Goal: Task Accomplishment & Management: Manage account settings

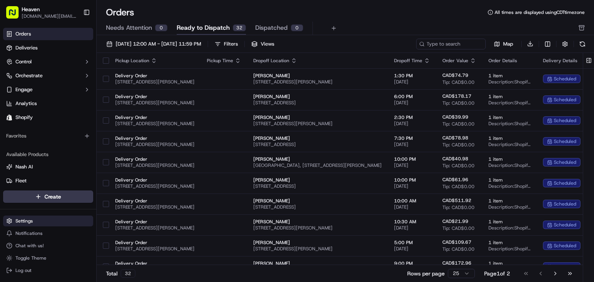
click at [42, 220] on html "Heaven das.hkov.inc@gmail.com Toggle Sidebar Orders Deliveries Control Orchestr…" at bounding box center [297, 141] width 594 height 282
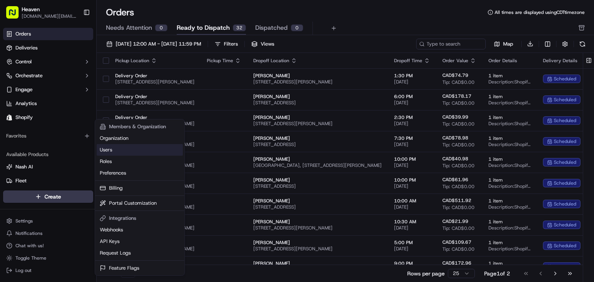
click at [136, 152] on link "Users" at bounding box center [140, 150] width 86 height 12
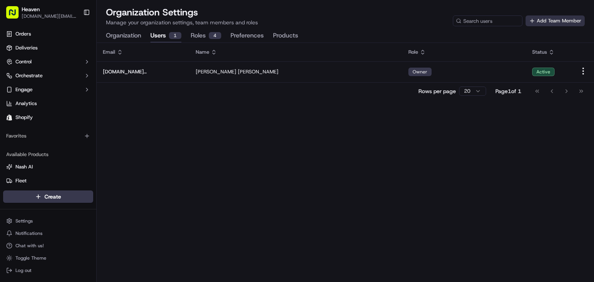
click at [548, 17] on button "Add Team Member" at bounding box center [555, 20] width 59 height 11
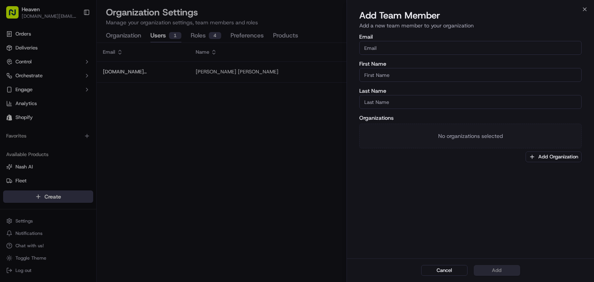
click at [430, 46] on input "Email" at bounding box center [470, 48] width 222 height 14
paste input "[EMAIL_ADDRESS][DOMAIN_NAME]"
type input "[EMAIL_ADDRESS][DOMAIN_NAME]"
click at [371, 77] on input "First Name" at bounding box center [470, 75] width 222 height 14
type input "[PERSON_NAME]"
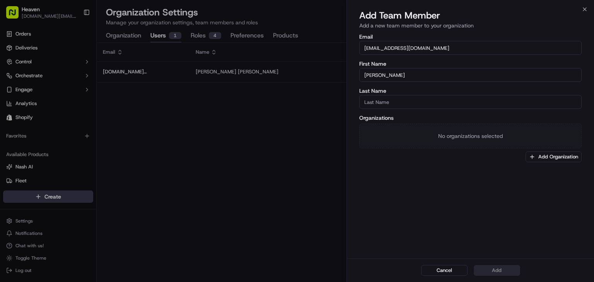
click at [370, 99] on input "Last Name" at bounding box center [470, 102] width 222 height 14
click at [369, 179] on div "Email Saraalieva999@gmail.com First Name Sara Last Name Organizations No organi…" at bounding box center [470, 145] width 247 height 226
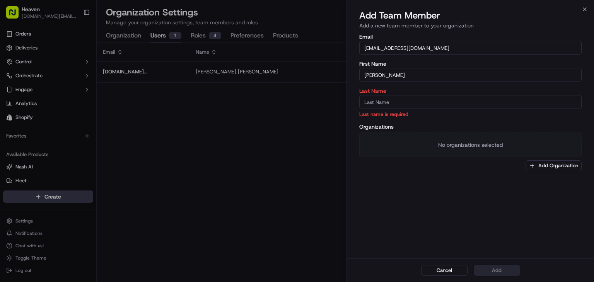
click at [377, 103] on input "Last Name" at bounding box center [470, 102] width 222 height 14
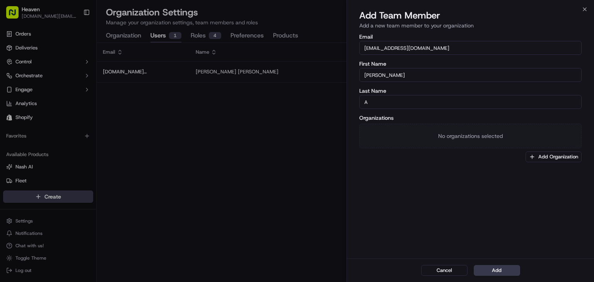
type input "A"
click at [369, 197] on div "Email [EMAIL_ADDRESS][DOMAIN_NAME] First Name [PERSON_NAME] Last Name A Organiz…" at bounding box center [470, 145] width 247 height 226
click at [498, 267] on button "Add" at bounding box center [497, 270] width 46 height 11
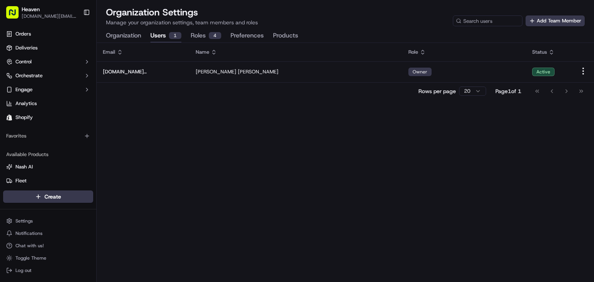
click at [201, 35] on button "Roles 4" at bounding box center [206, 35] width 31 height 13
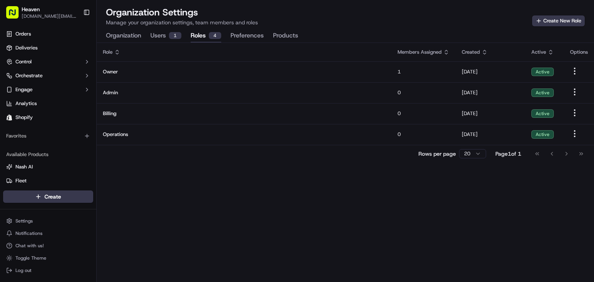
click at [122, 34] on button "Organization" at bounding box center [123, 35] width 35 height 13
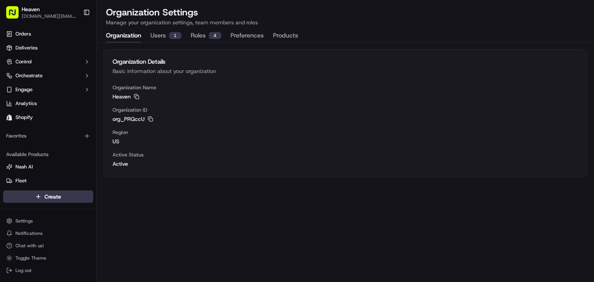
click at [157, 34] on button "Users 1" at bounding box center [165, 35] width 31 height 13
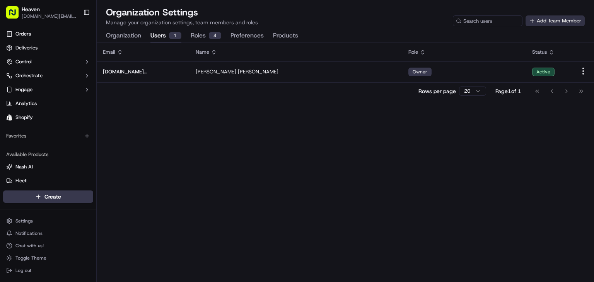
click at [545, 20] on button "Add Team Member" at bounding box center [555, 20] width 59 height 11
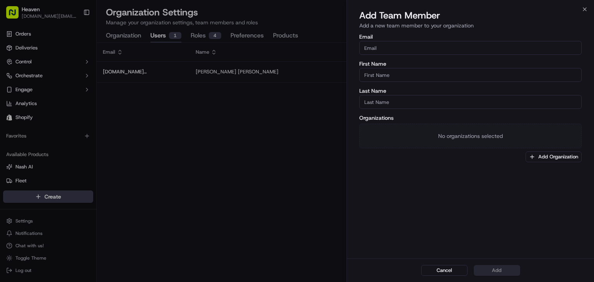
click at [422, 51] on input "Email" at bounding box center [470, 48] width 222 height 14
paste input "[EMAIL_ADDRESS][DOMAIN_NAME]"
type input "[EMAIL_ADDRESS][DOMAIN_NAME]"
click at [395, 68] on input "First Name" at bounding box center [470, 75] width 222 height 14
type input "[PERSON_NAME]"
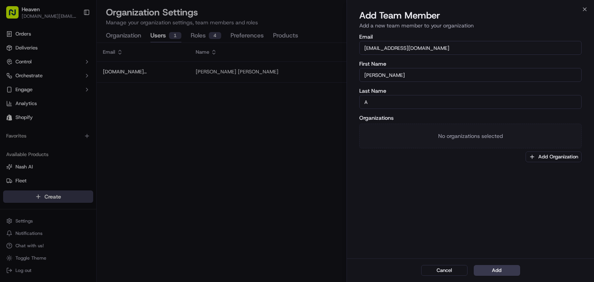
type input "A"
click at [378, 174] on div "Email [EMAIL_ADDRESS][DOMAIN_NAME] First Name [PERSON_NAME] Last Name A Organiz…" at bounding box center [470, 145] width 247 height 226
click at [536, 156] on button "Add Organization" at bounding box center [554, 157] width 56 height 11
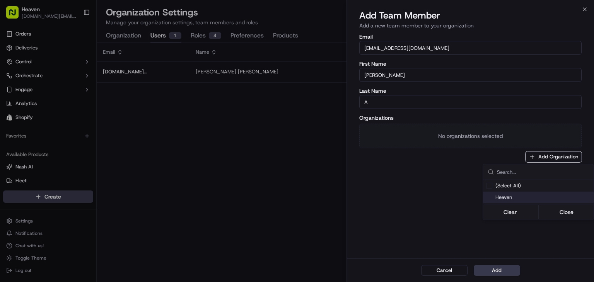
click at [523, 201] on div "Heaven" at bounding box center [538, 198] width 111 height 12
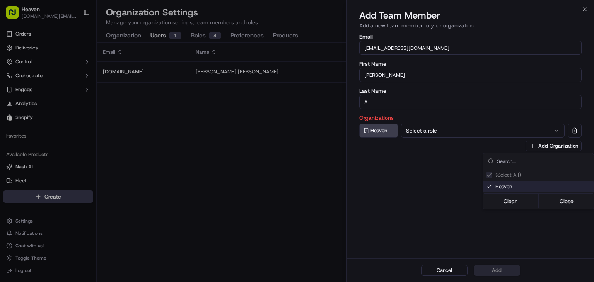
click at [432, 190] on div at bounding box center [297, 141] width 594 height 282
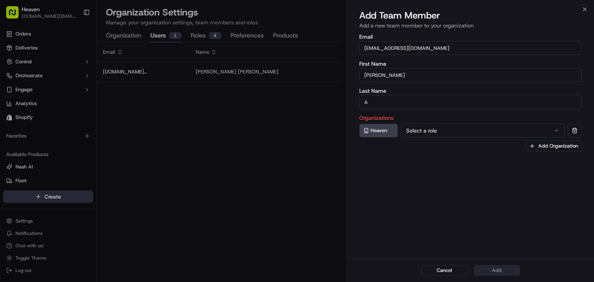
click at [458, 133] on button "Select a role" at bounding box center [483, 131] width 164 height 14
click at [499, 274] on button "Add" at bounding box center [497, 270] width 46 height 11
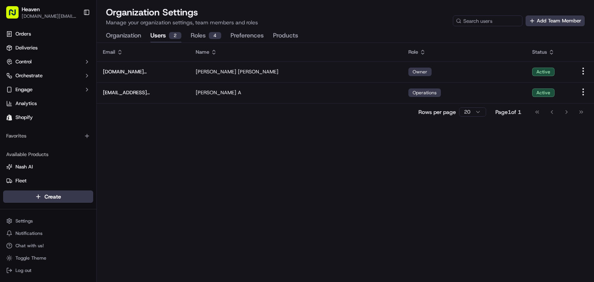
click at [219, 39] on button "Roles 4" at bounding box center [206, 35] width 31 height 13
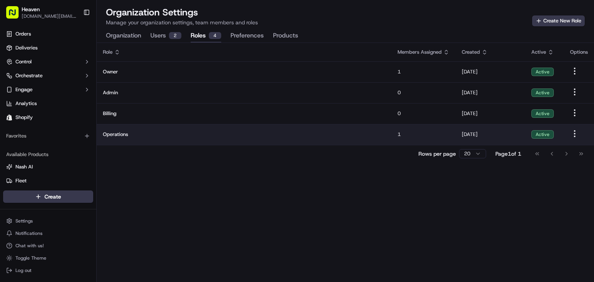
click at [210, 140] on td "Operations" at bounding box center [244, 134] width 295 height 21
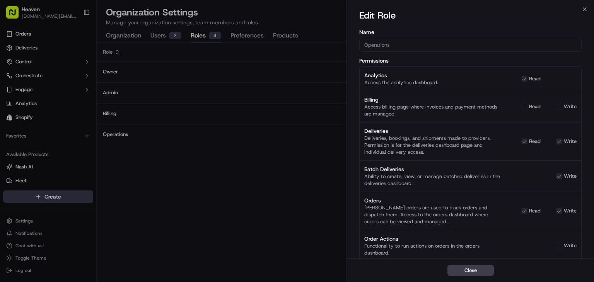
click at [566, 211] on label "write" at bounding box center [570, 211] width 13 height 7
click at [531, 214] on label "read" at bounding box center [535, 211] width 12 height 7
click at [569, 214] on label "write" at bounding box center [570, 211] width 13 height 7
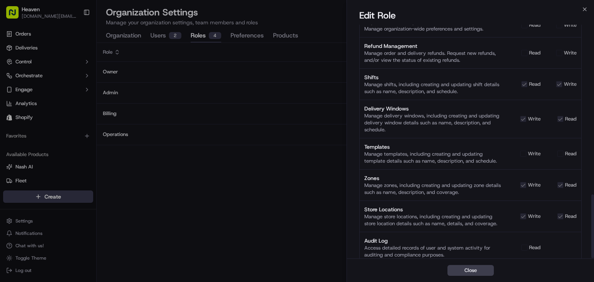
scroll to position [623, 0]
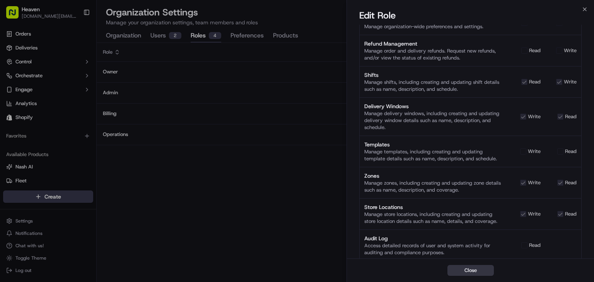
click at [465, 272] on button "Close" at bounding box center [470, 270] width 46 height 11
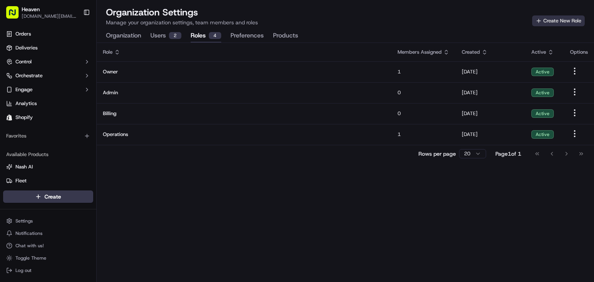
click at [571, 22] on button "Create New Role" at bounding box center [558, 20] width 53 height 11
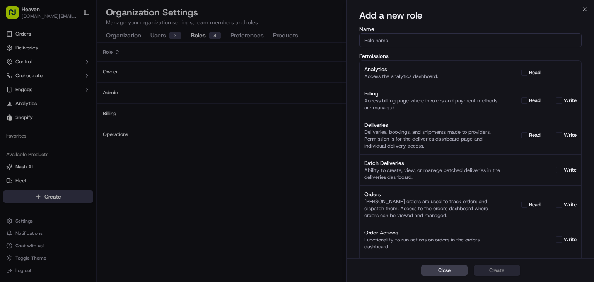
click at [477, 39] on input "Name" at bounding box center [470, 40] width 222 height 14
type input "Ц"
type input "Warehouse"
click at [524, 133] on button "read" at bounding box center [524, 135] width 6 height 6
checkbox input "true"
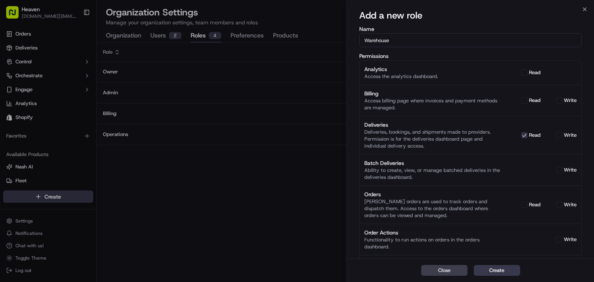
click at [559, 135] on button "write" at bounding box center [559, 135] width 6 height 6
checkbox input "true"
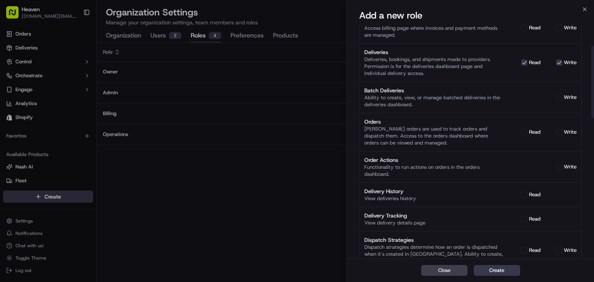
scroll to position [77, 0]
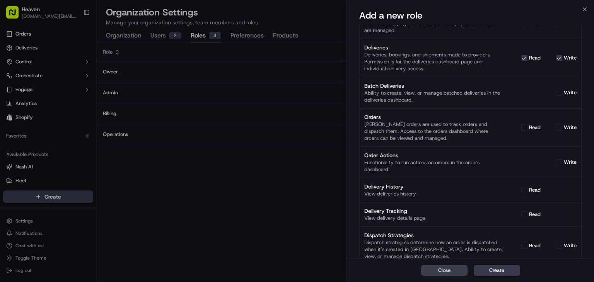
click at [524, 190] on button "read" at bounding box center [524, 190] width 6 height 6
checkbox input "true"
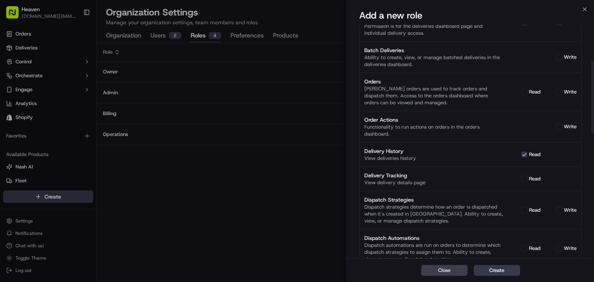
scroll to position [116, 0]
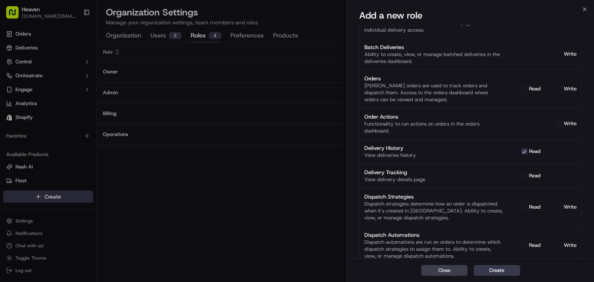
click at [524, 176] on button "read" at bounding box center [524, 176] width 6 height 6
checkbox input "true"
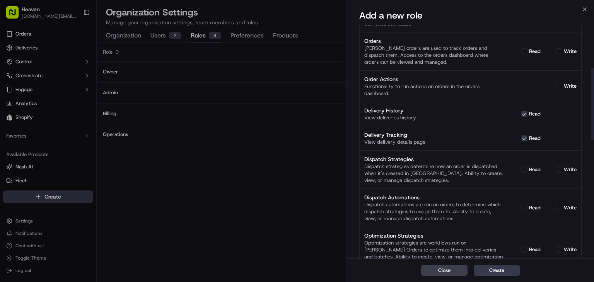
scroll to position [155, 0]
click at [522, 168] on button "read" at bounding box center [524, 169] width 6 height 6
checkbox input "true"
click at [564, 169] on div "write" at bounding box center [560, 168] width 34 height 7
click at [562, 169] on button "write" at bounding box center [559, 169] width 6 height 6
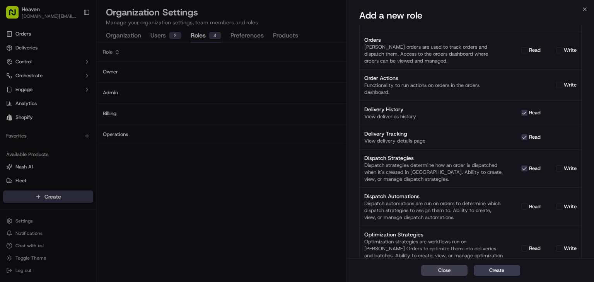
checkbox input "true"
click at [524, 206] on button "read" at bounding box center [524, 207] width 6 height 6
checkbox input "true"
drag, startPoint x: 561, startPoint y: 205, endPoint x: 542, endPoint y: 204, distance: 18.6
click at [561, 205] on button "write" at bounding box center [559, 207] width 6 height 6
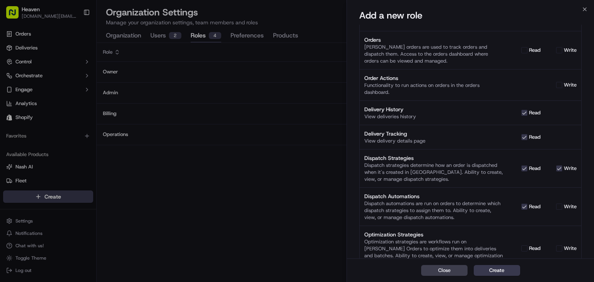
checkbox input "true"
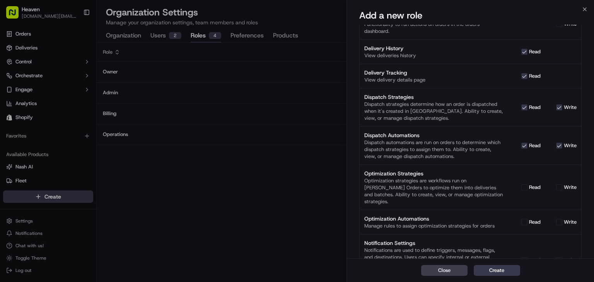
scroll to position [232, 0]
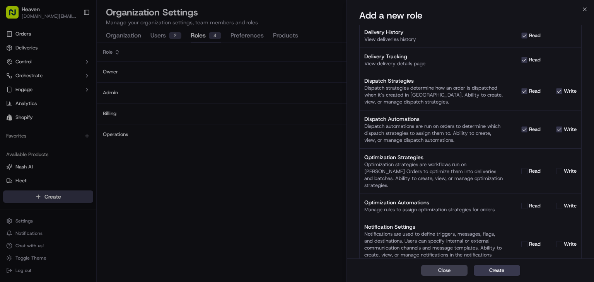
click at [523, 168] on button "read" at bounding box center [524, 171] width 6 height 6
checkbox input "true"
click at [563, 168] on div "write" at bounding box center [560, 171] width 34 height 7
click at [521, 203] on button "read" at bounding box center [524, 206] width 6 height 6
checkbox input "true"
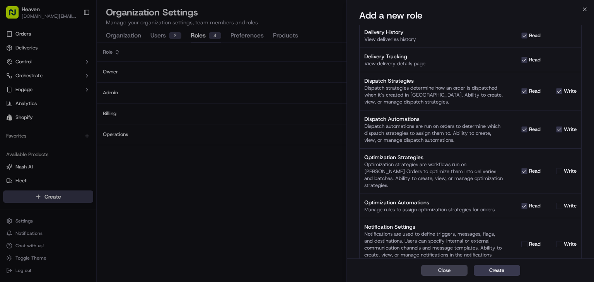
click at [560, 203] on button "write" at bounding box center [559, 206] width 6 height 6
checkbox input "true"
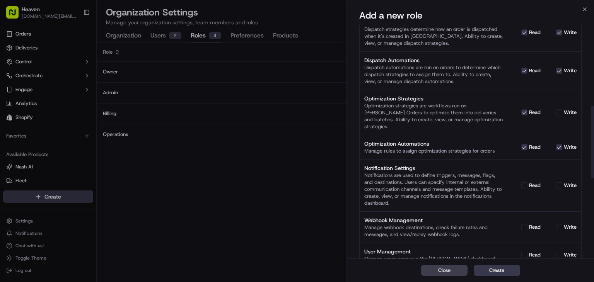
scroll to position [309, 0]
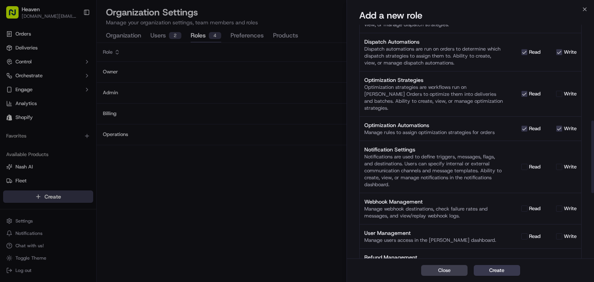
click at [524, 164] on button "read" at bounding box center [524, 167] width 6 height 6
checkbox input "true"
click at [560, 164] on button "write" at bounding box center [559, 167] width 6 height 6
checkbox input "true"
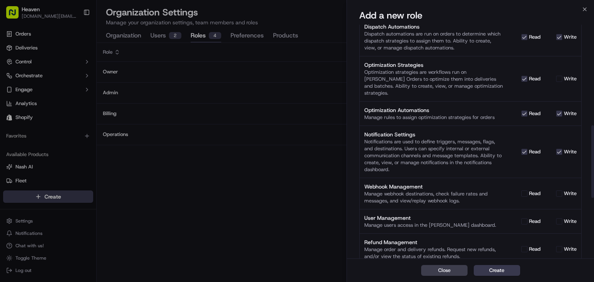
scroll to position [348, 0]
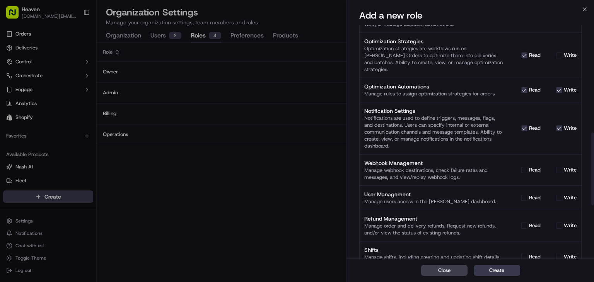
click at [524, 167] on div "read" at bounding box center [524, 170] width 34 height 7
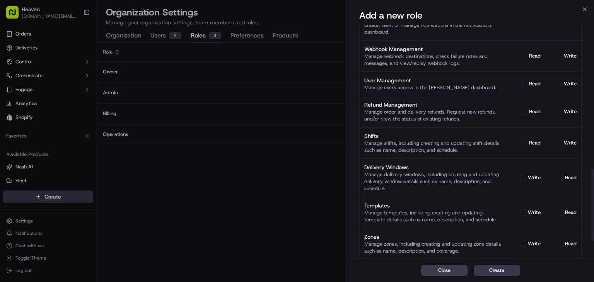
scroll to position [464, 0]
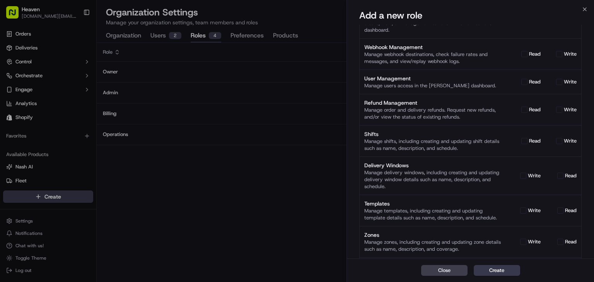
click at [521, 173] on button "write" at bounding box center [523, 176] width 6 height 6
checkbox input "true"
click at [562, 173] on button "read" at bounding box center [560, 176] width 6 height 6
checkbox input "true"
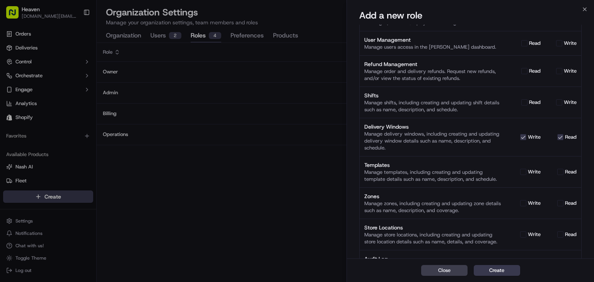
click at [527, 169] on div "Templates Manage templates, including creating and updating template details su…" at bounding box center [470, 172] width 212 height 22
click at [523, 169] on button "write" at bounding box center [523, 172] width 6 height 6
checkbox input "true"
click at [559, 169] on button "read" at bounding box center [560, 172] width 6 height 6
checkbox input "true"
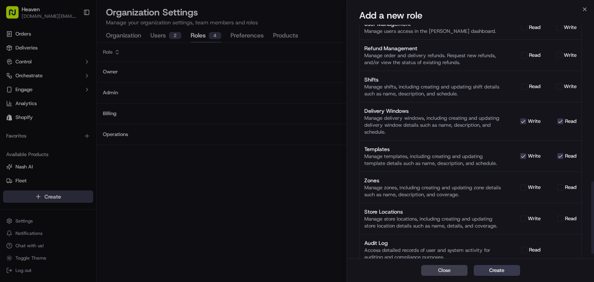
scroll to position [520, 0]
click at [521, 183] on button "write" at bounding box center [523, 186] width 6 height 6
checkbox input "true"
click at [561, 183] on button "read" at bounding box center [560, 186] width 6 height 6
checkbox input "true"
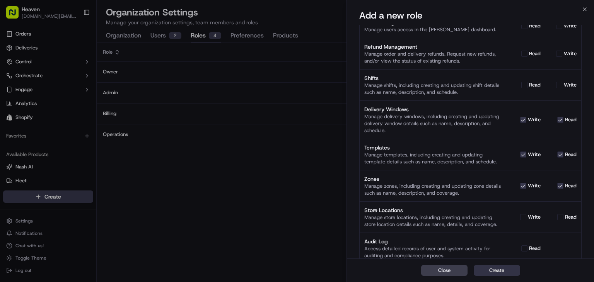
click at [489, 268] on button "Create" at bounding box center [497, 270] width 46 height 11
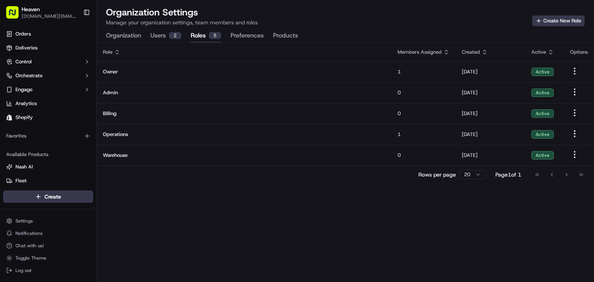
click at [158, 34] on button "Users 2" at bounding box center [165, 35] width 31 height 13
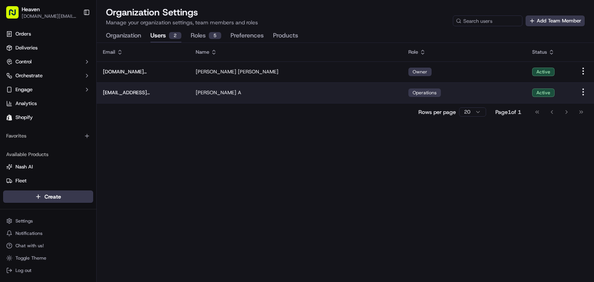
click at [427, 93] on div "Operations" at bounding box center [424, 93] width 32 height 9
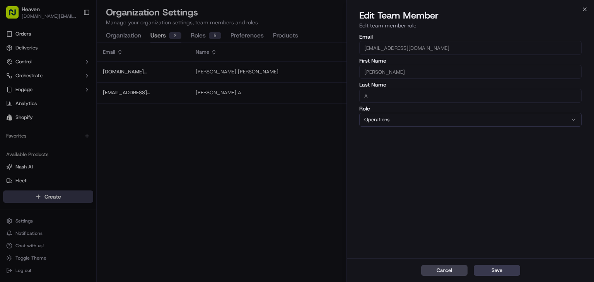
click at [417, 121] on button "Operations" at bounding box center [470, 120] width 222 height 14
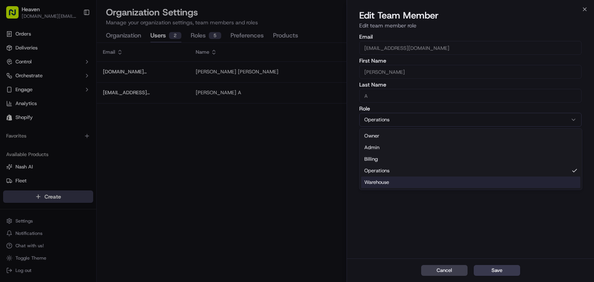
select select "rol_dbKEbmxAgeZyUiRSLDvRNm"
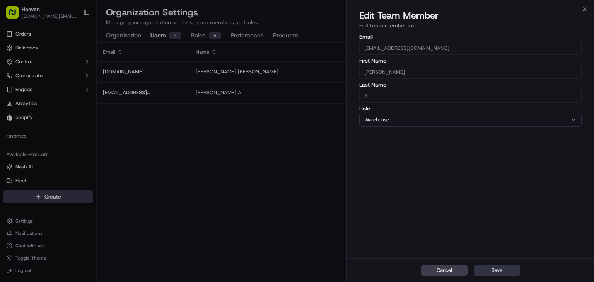
click at [503, 270] on button "Save" at bounding box center [497, 270] width 46 height 11
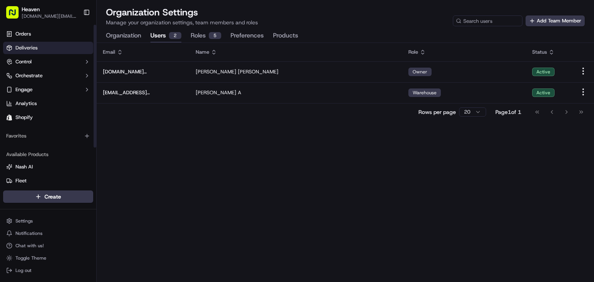
click at [19, 45] on span "Deliveries" at bounding box center [26, 47] width 22 height 7
